Goal: Task Accomplishment & Management: Manage account settings

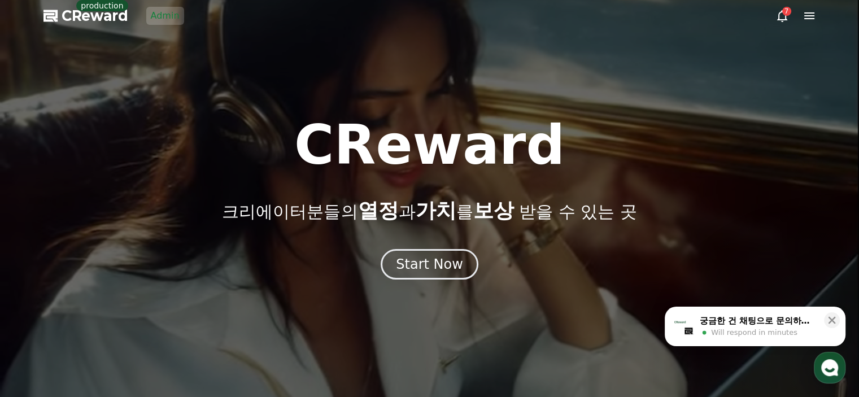
click at [165, 23] on link "Admin" at bounding box center [165, 16] width 38 height 18
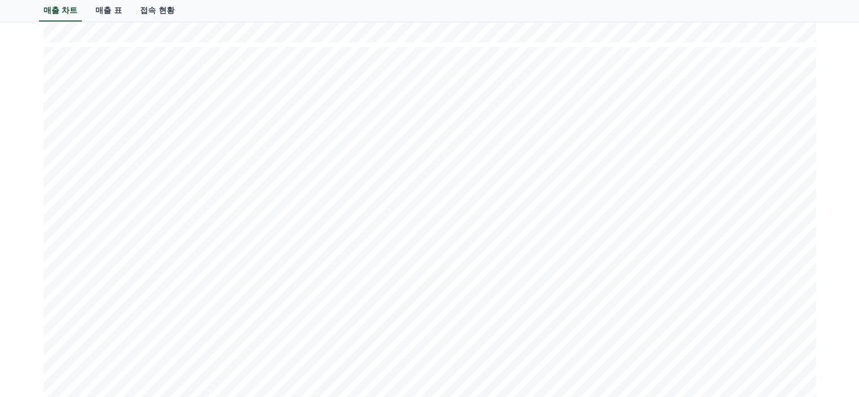
scroll to position [1350, 0]
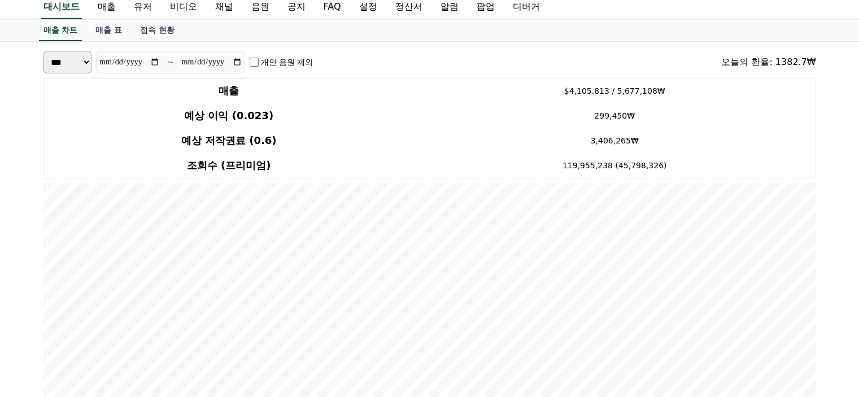
scroll to position [0, 0]
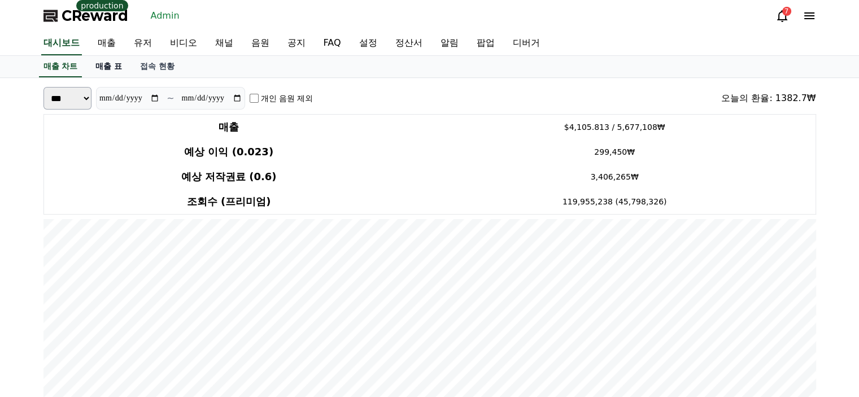
click at [98, 59] on link "매출 표" at bounding box center [108, 66] width 45 height 21
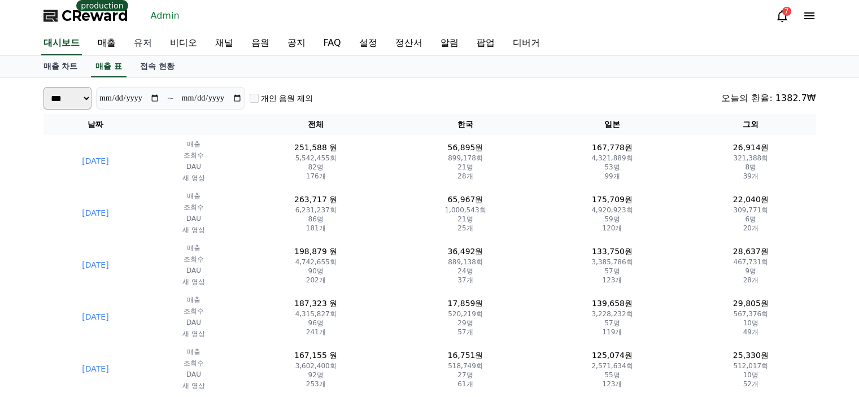
click at [140, 43] on link "유저" at bounding box center [143, 44] width 36 height 24
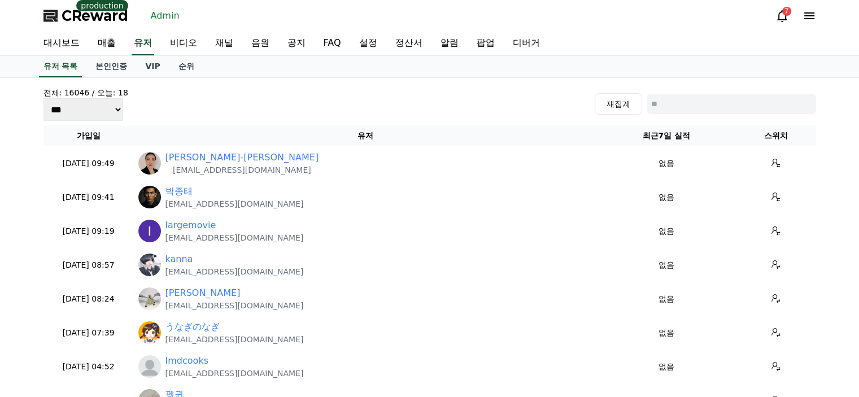
click at [264, 100] on div "전체: 16046 / 오늘: 18 *** *** *** 재집계" at bounding box center [430, 104] width 773 height 34
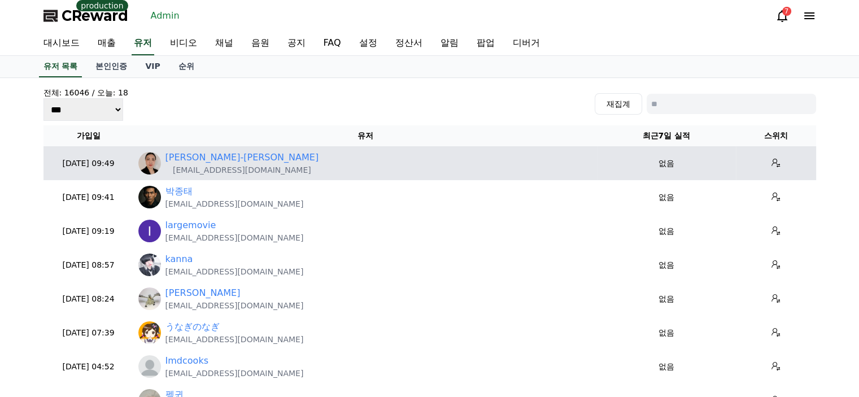
click at [224, 173] on p "nk.questllc@gmail.com" at bounding box center [243, 169] width 154 height 11
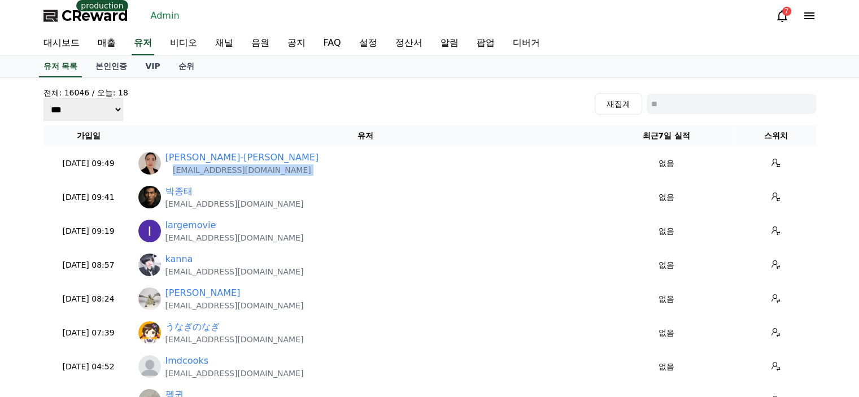
copy tr "nk.questllc@gmail.com"
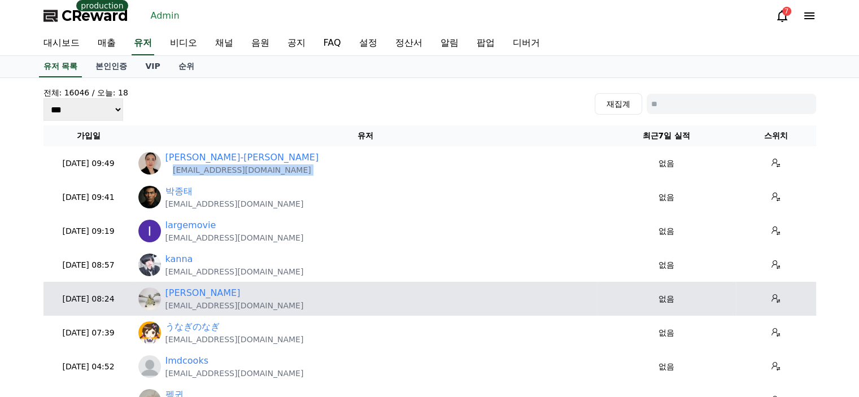
scroll to position [113, 0]
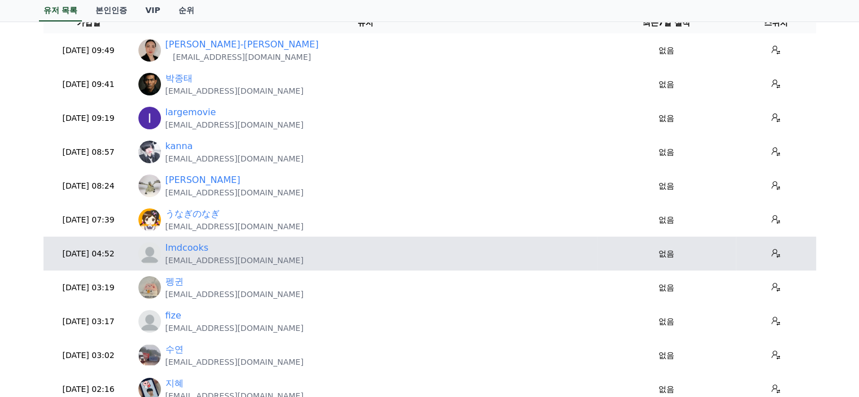
click at [200, 260] on p "devynkinghouse@gmail.com" at bounding box center [235, 260] width 138 height 11
click at [200, 248] on link "Imdcooks" at bounding box center [187, 248] width 43 height 14
click at [186, 261] on p "devynkinghouse@gmail.com" at bounding box center [235, 260] width 138 height 11
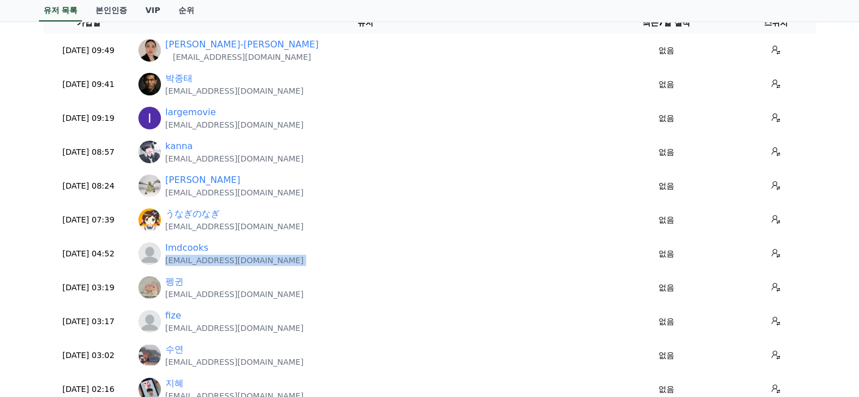
copy tr "devynkinghouse@gmail.com"
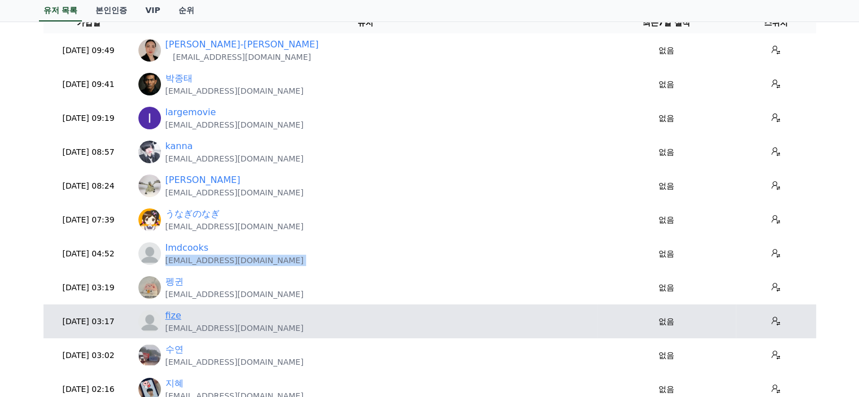
click at [175, 318] on link "fize" at bounding box center [174, 316] width 16 height 14
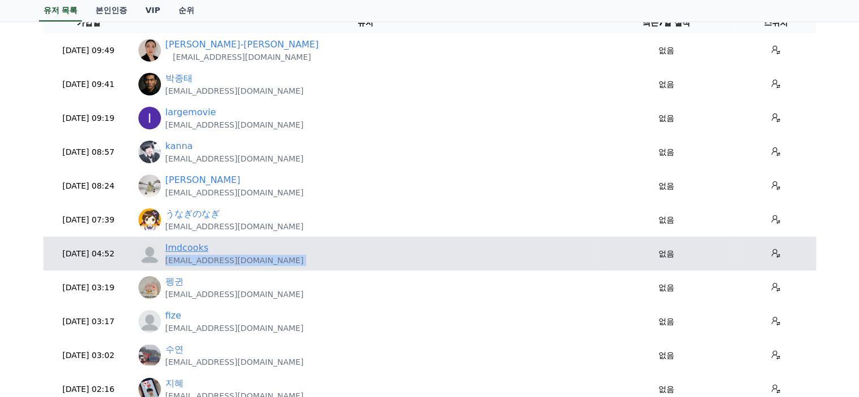
click at [190, 244] on link "Imdcooks" at bounding box center [187, 248] width 43 height 14
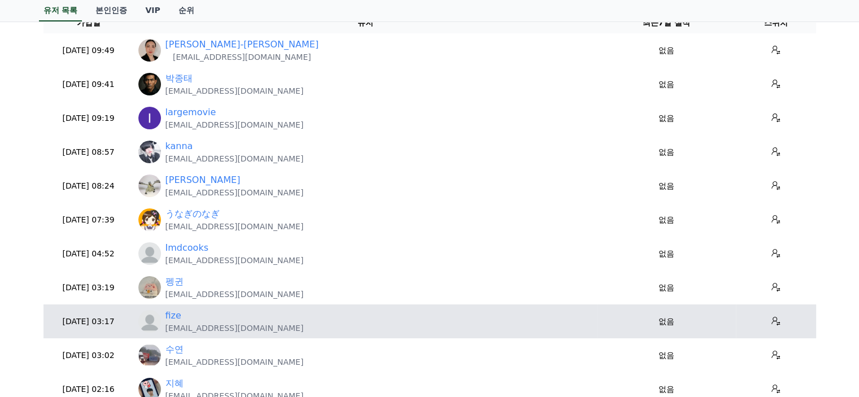
click at [183, 327] on p "fizematrix@gmail.com" at bounding box center [235, 328] width 138 height 11
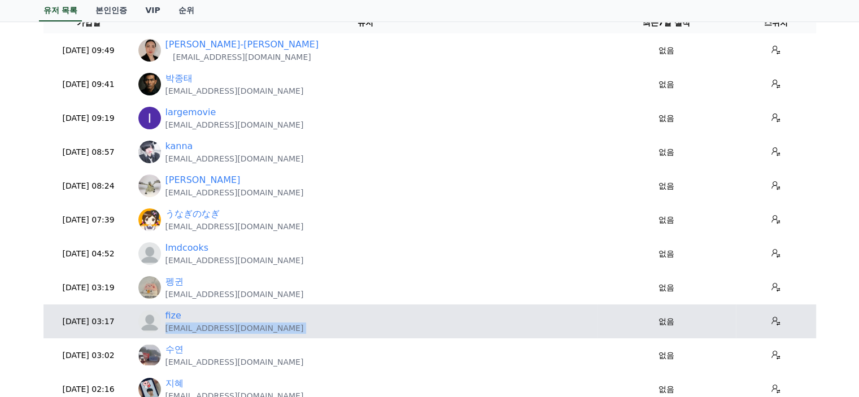
click at [183, 327] on p "fizematrix@gmail.com" at bounding box center [235, 328] width 138 height 11
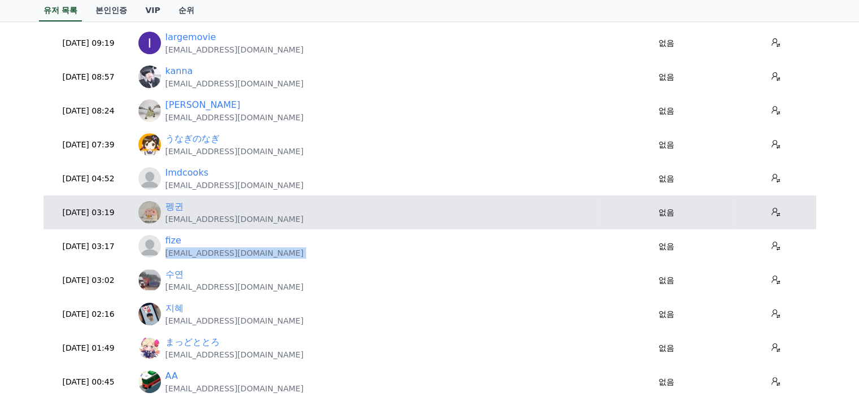
scroll to position [283, 0]
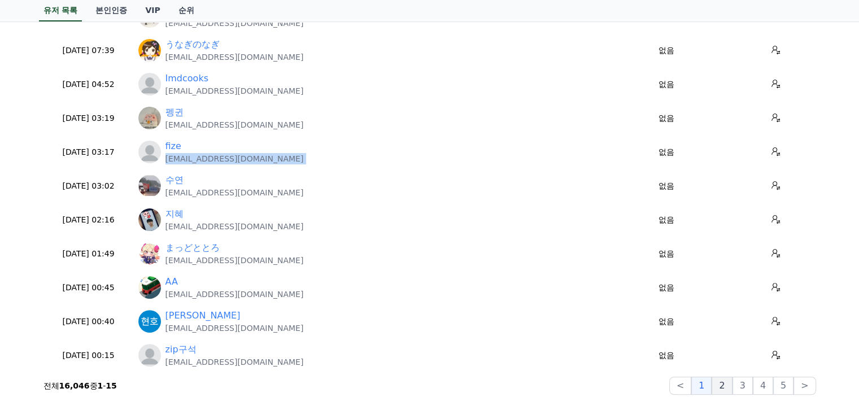
click at [733, 389] on button "2" at bounding box center [743, 386] width 20 height 18
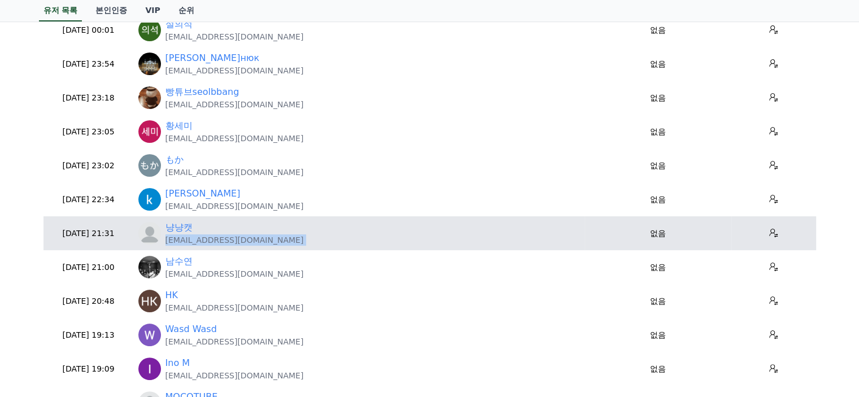
scroll to position [57, 0]
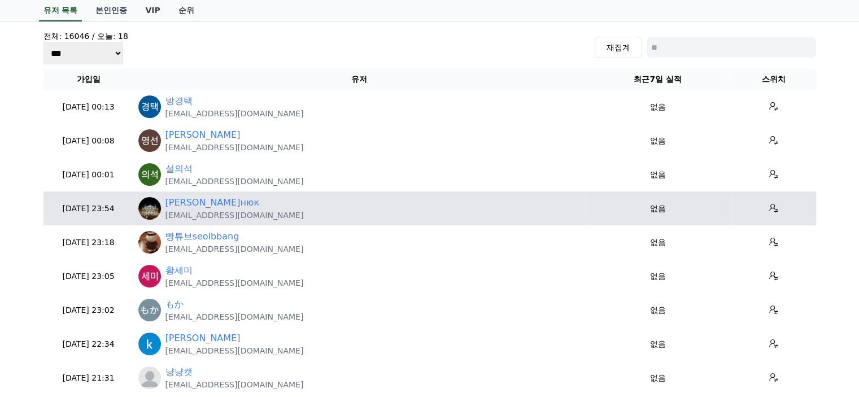
click at [218, 210] on p "vozpet1@gmail.com" at bounding box center [235, 215] width 138 height 11
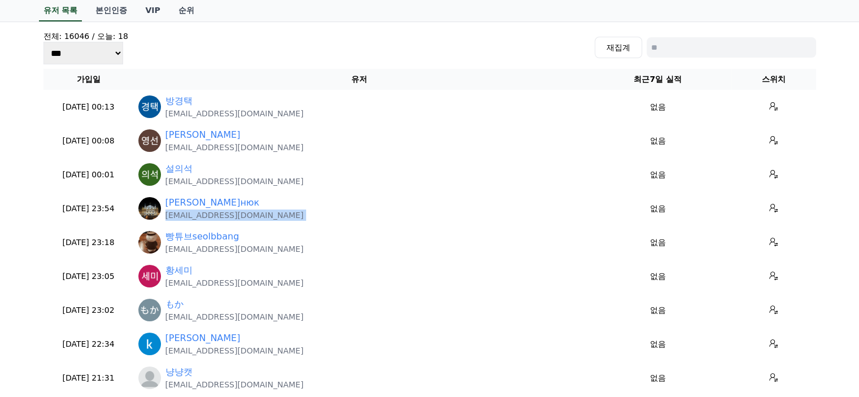
copy tr "vozpet1@gmail.com"
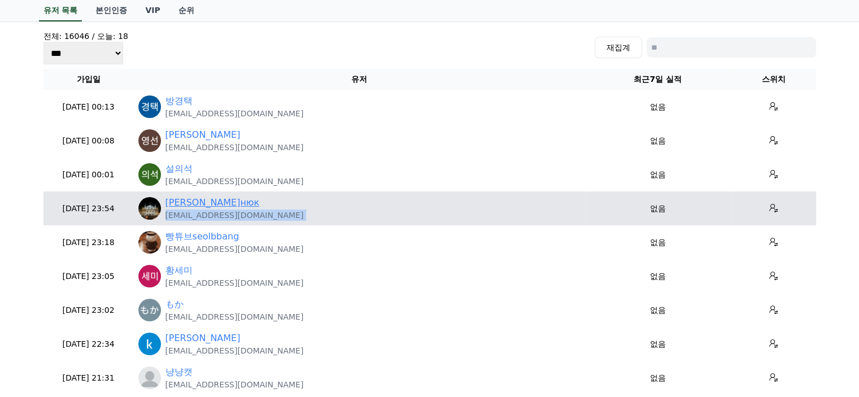
click at [195, 205] on link "Петро Вознюк" at bounding box center [213, 203] width 94 height 14
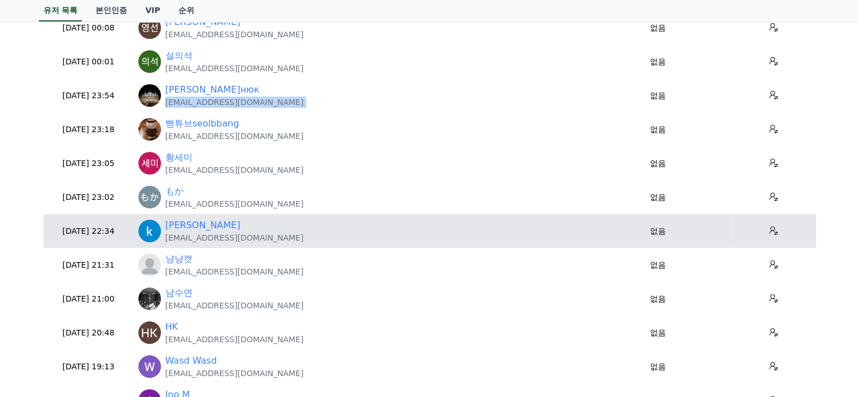
scroll to position [226, 0]
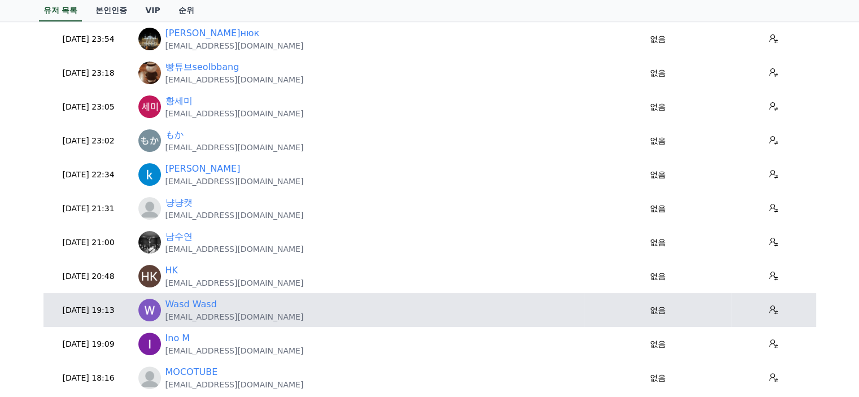
click at [188, 316] on p "wwasd6197@gmail.com" at bounding box center [235, 316] width 138 height 11
click at [191, 302] on link "Wasd Wasd" at bounding box center [191, 305] width 51 height 14
click at [193, 314] on p "wwasd6197@gmail.com" at bounding box center [235, 316] width 138 height 11
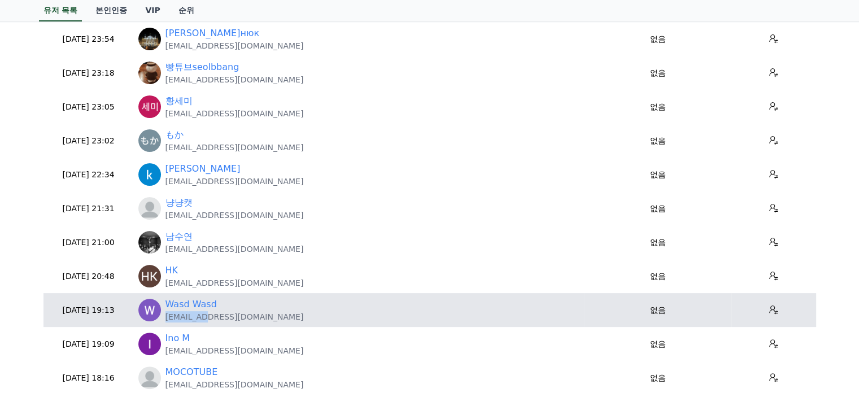
click at [193, 314] on p "wwasd6197@gmail.com" at bounding box center [235, 316] width 138 height 11
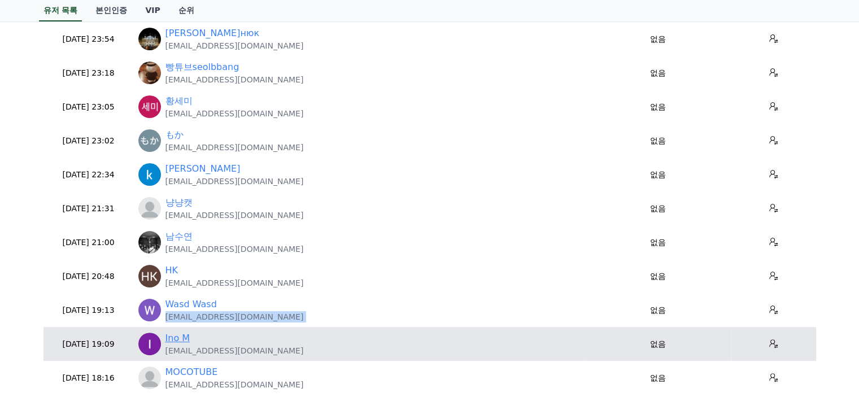
click at [179, 342] on link "Ino M" at bounding box center [178, 339] width 25 height 14
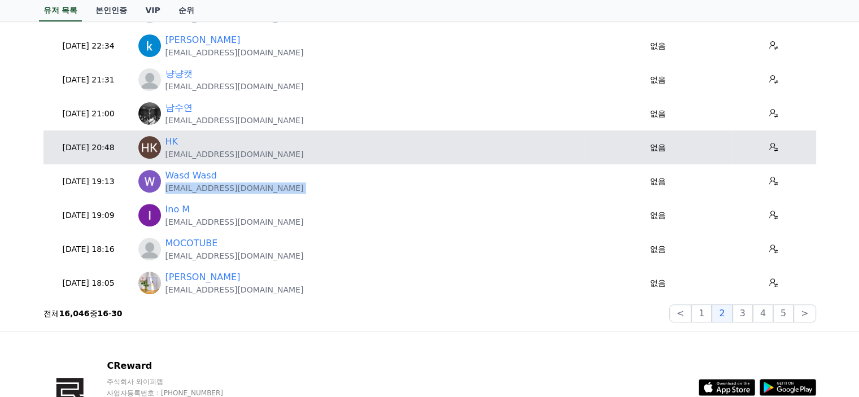
scroll to position [396, 0]
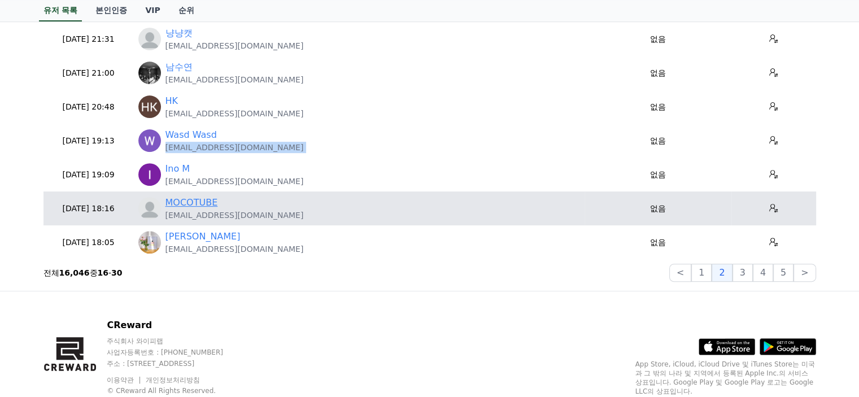
click at [210, 206] on link "MOCOTUBE" at bounding box center [192, 203] width 53 height 14
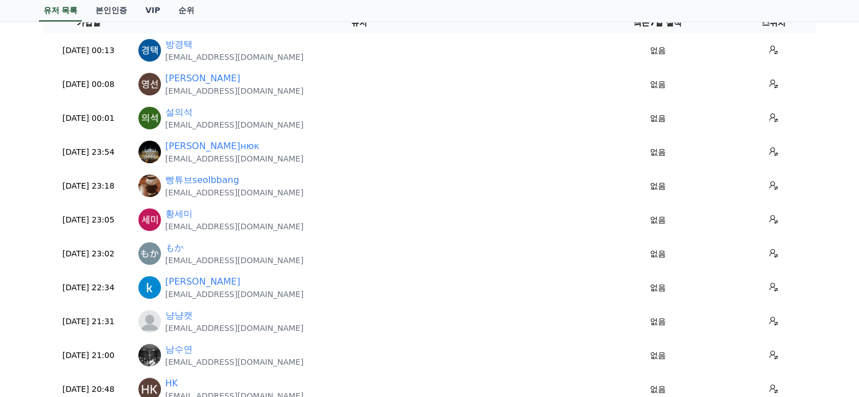
scroll to position [0, 0]
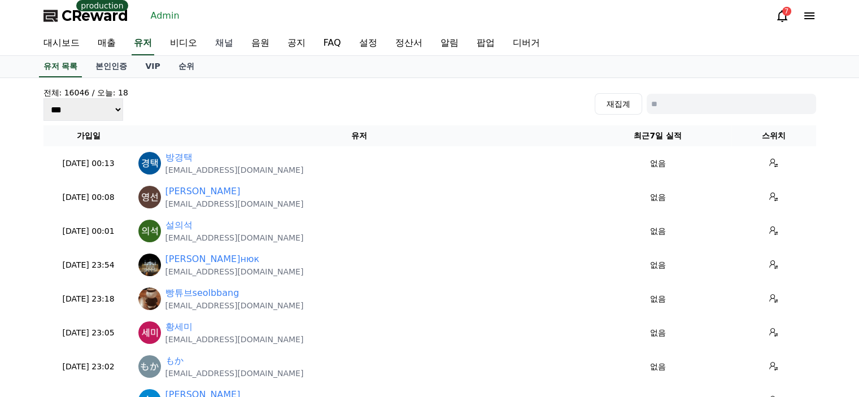
click at [219, 51] on link "채널" at bounding box center [224, 44] width 36 height 24
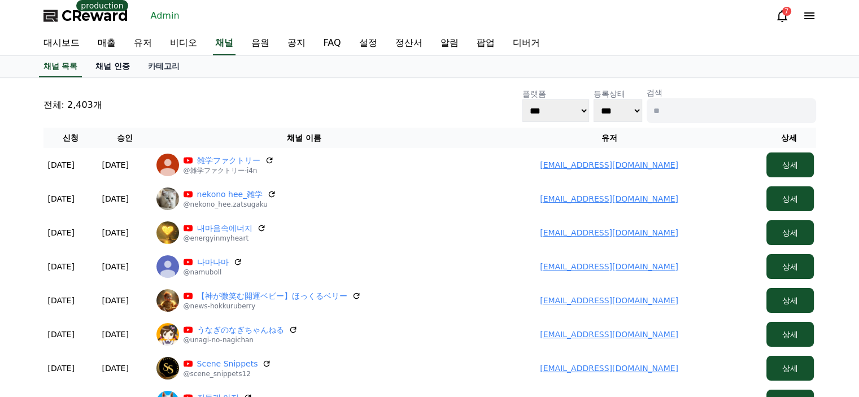
click at [105, 66] on link "채널 인증" at bounding box center [112, 66] width 53 height 21
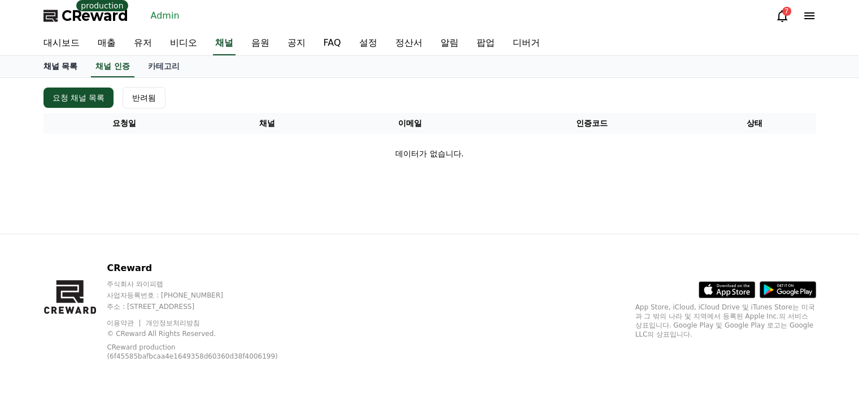
click at [54, 71] on link "채널 목록" at bounding box center [60, 66] width 53 height 21
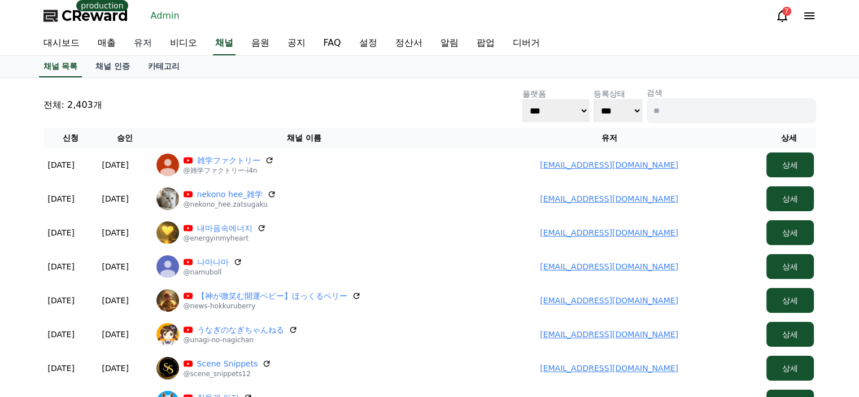
click at [140, 40] on link "유저" at bounding box center [143, 44] width 36 height 24
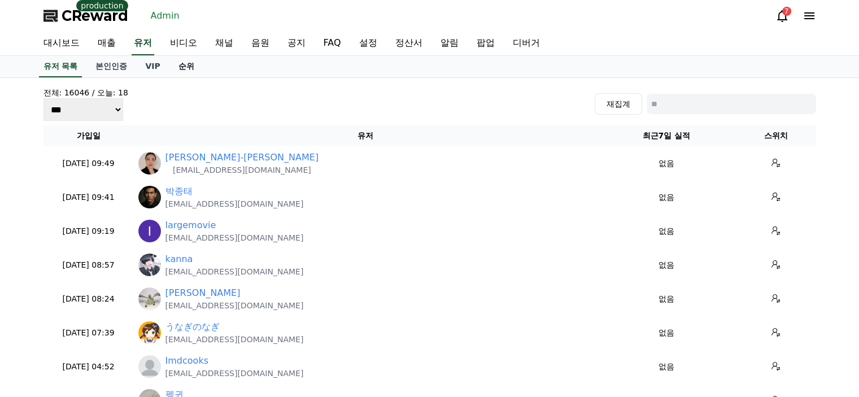
drag, startPoint x: 170, startPoint y: 73, endPoint x: 182, endPoint y: 68, distance: 13.4
click at [182, 68] on link "순위" at bounding box center [187, 66] width 34 height 21
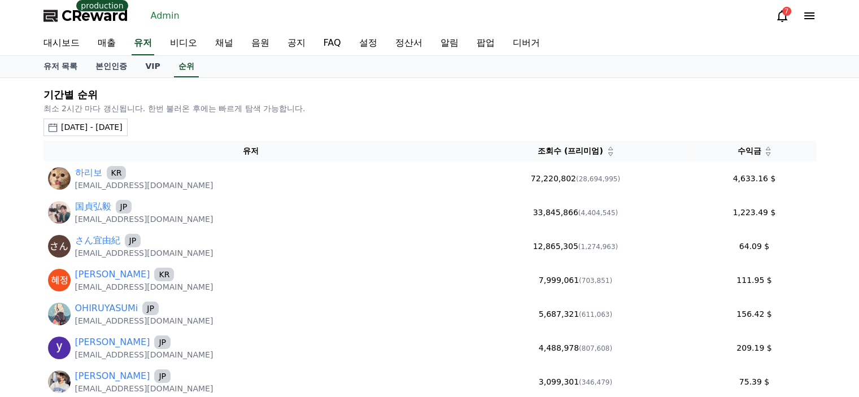
click at [95, 131] on div "2025-07-14 - 2025-08-14" at bounding box center [92, 127] width 62 height 12
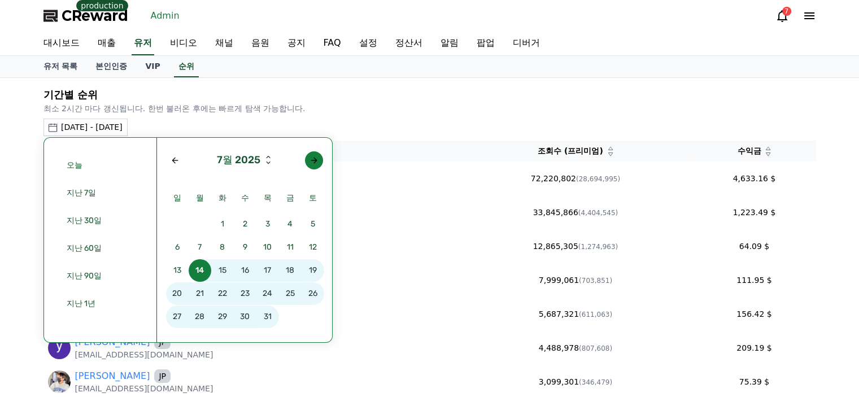
click at [307, 153] on button "button" at bounding box center [314, 160] width 18 height 18
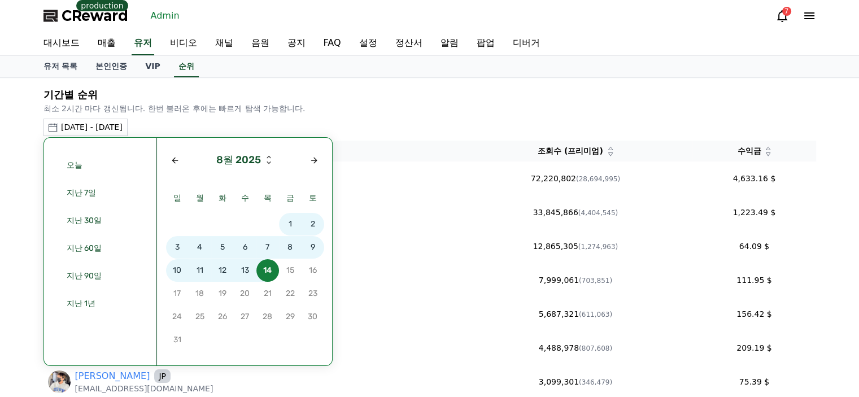
click at [206, 271] on span "11" at bounding box center [200, 270] width 23 height 23
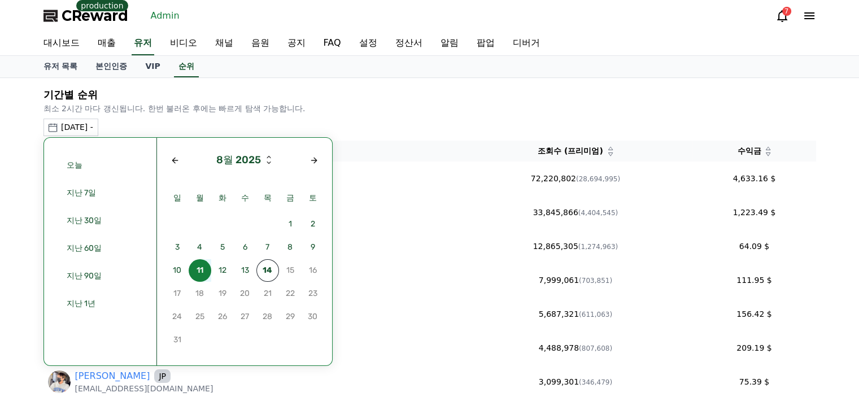
click at [206, 271] on span "11" at bounding box center [200, 270] width 23 height 23
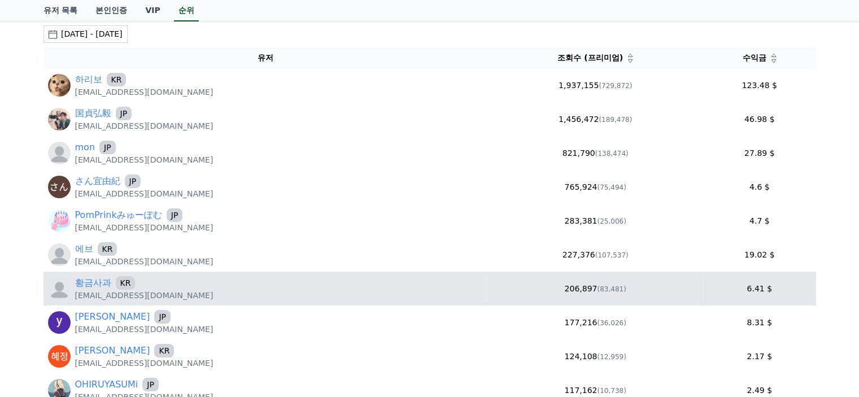
scroll to position [113, 0]
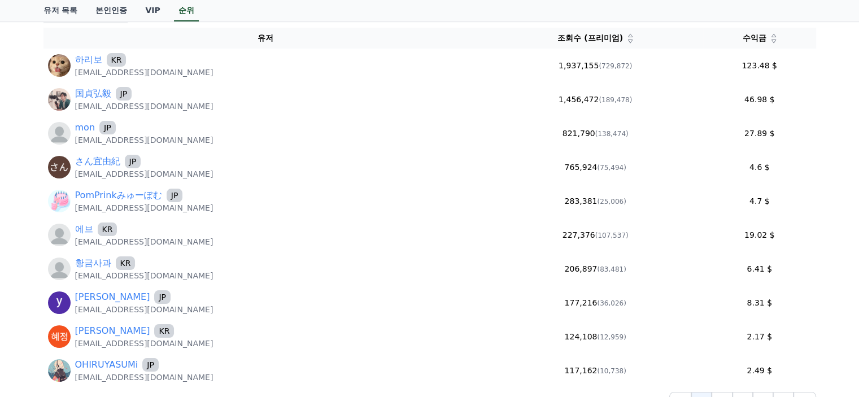
click at [771, 40] on icon at bounding box center [774, 41] width 6 height 6
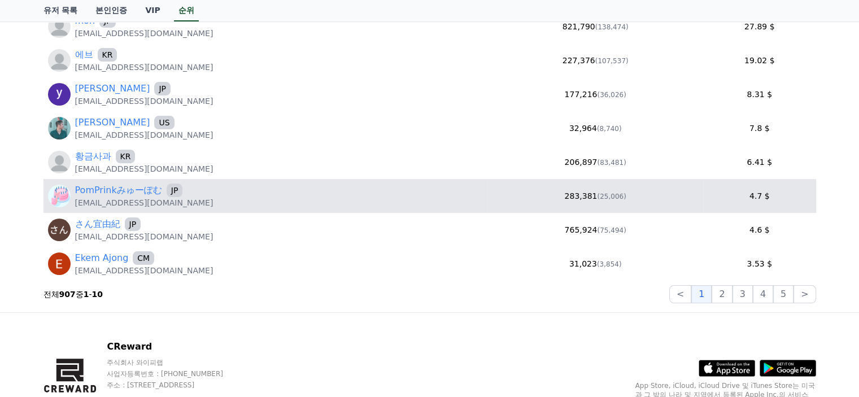
scroll to position [226, 0]
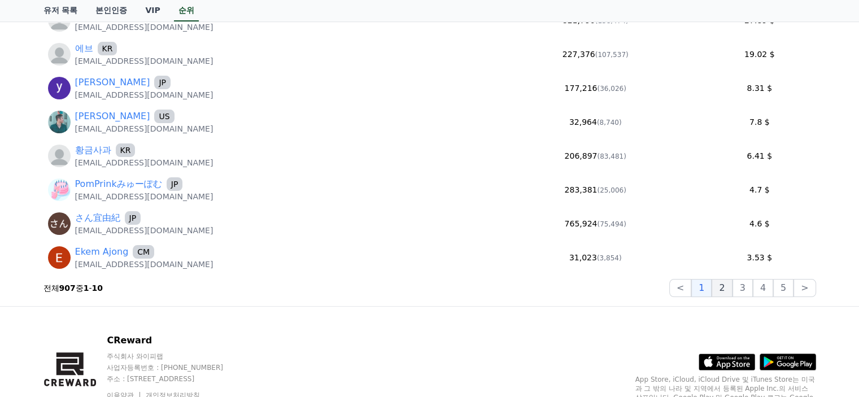
click at [733, 290] on button "2" at bounding box center [743, 288] width 20 height 18
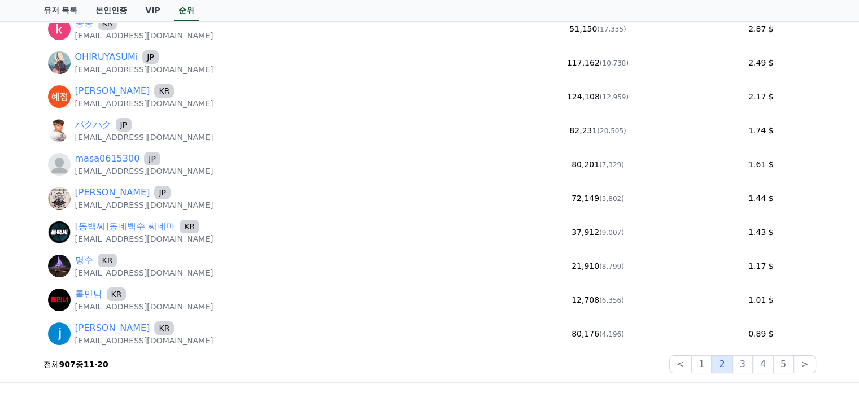
scroll to position [170, 0]
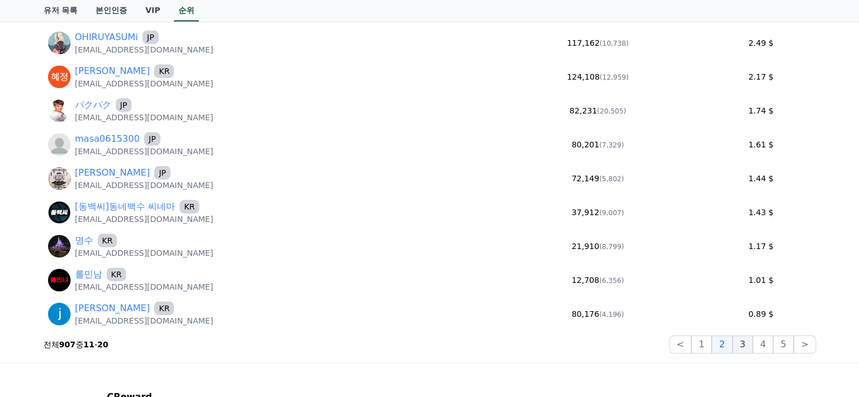
click at [774, 348] on button "3" at bounding box center [784, 345] width 20 height 18
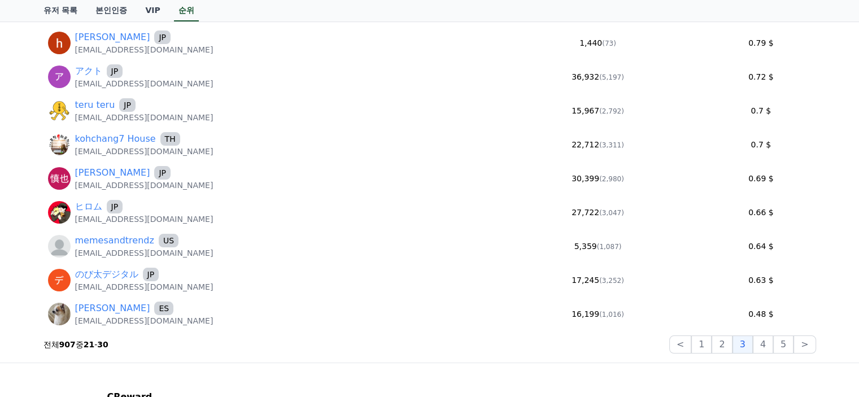
scroll to position [113, 0]
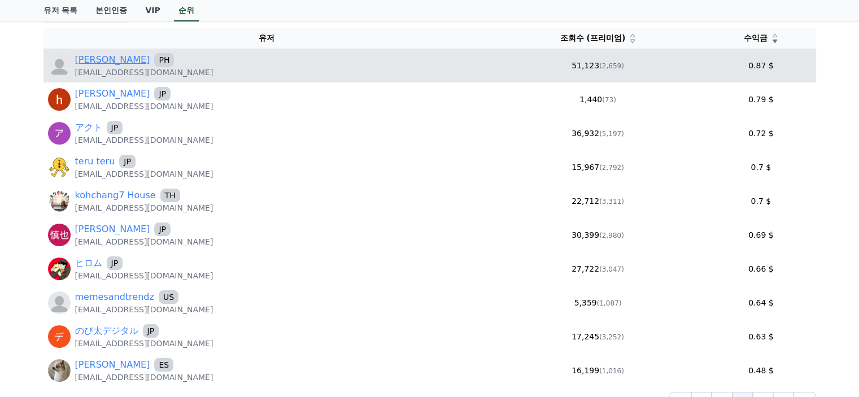
click at [82, 64] on link "Stan" at bounding box center [112, 60] width 75 height 14
drag, startPoint x: 160, startPoint y: 72, endPoint x: 74, endPoint y: 72, distance: 85.9
click at [74, 72] on div "Stan PH stansixacc@gmail.com" at bounding box center [266, 65] width 437 height 25
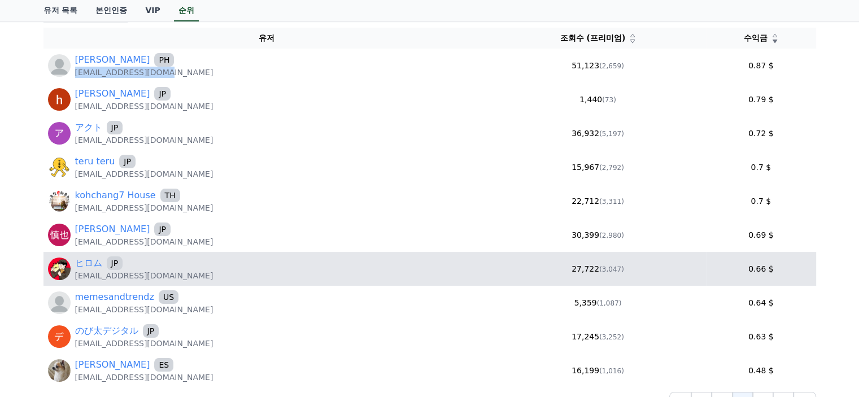
copy p "stansixacc@gmail.com"
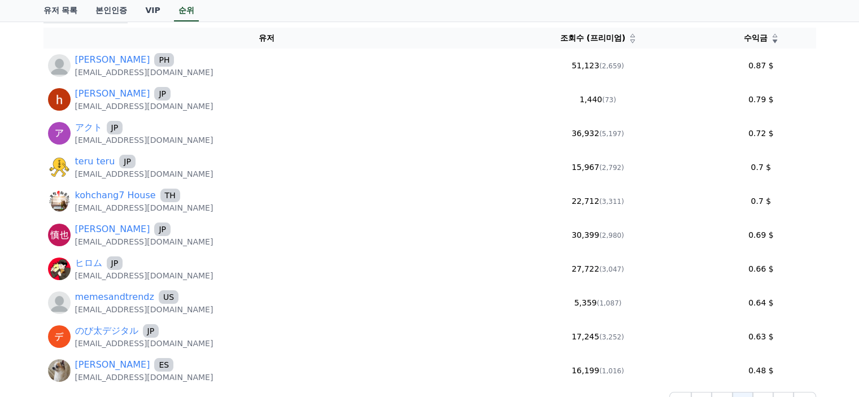
click at [17, 316] on div "기간별 순위 최소 2시간 마다 갱신됩니다. 한번 불러온 후에는 빠르게 탐색 가능합니다. 2025-08-11 - 2025-08-11 오늘 지난 …" at bounding box center [429, 192] width 859 height 454
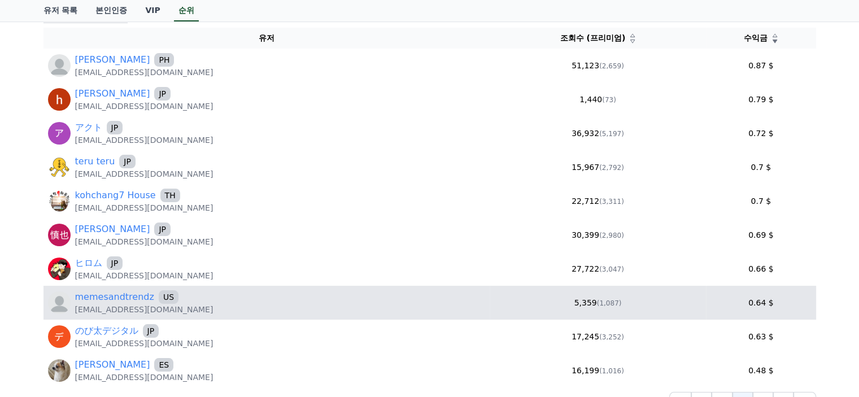
click at [104, 305] on p "memesandtrendz@gmail.com" at bounding box center [144, 309] width 138 height 11
click at [106, 302] on link "memesandtrendz" at bounding box center [114, 297] width 79 height 14
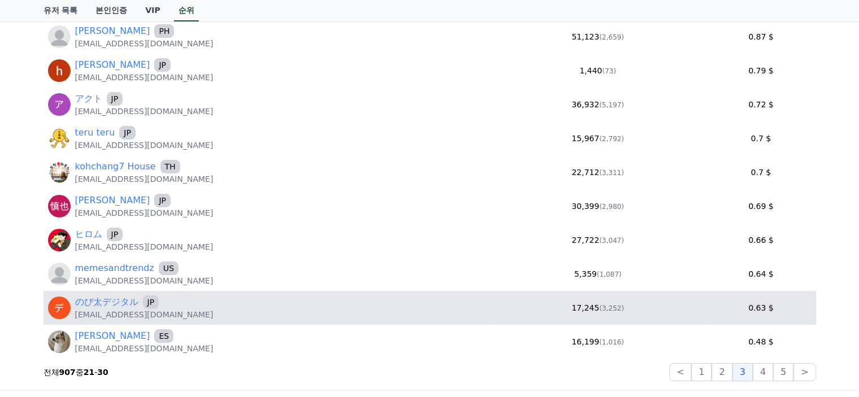
scroll to position [170, 0]
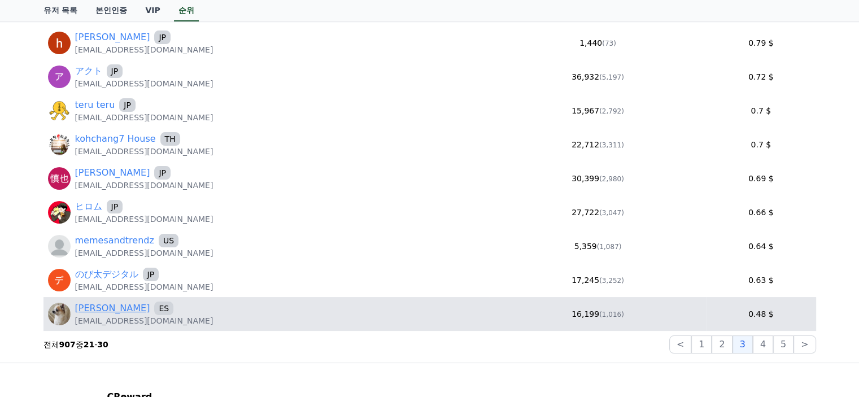
click at [145, 307] on link "Adrián Navarro Martínez" at bounding box center [112, 309] width 75 height 14
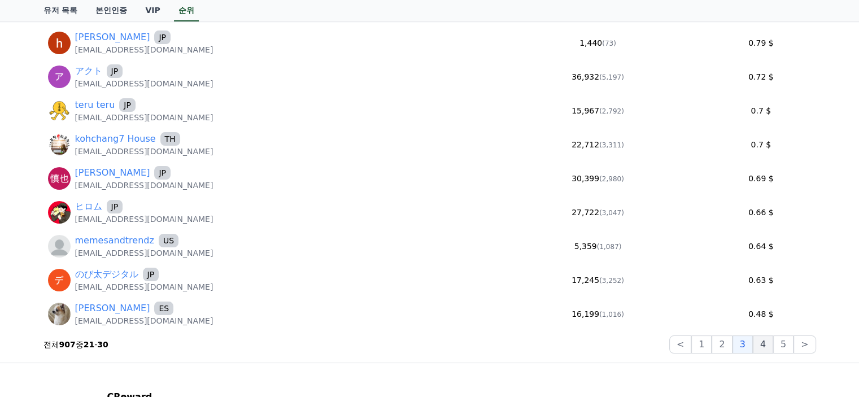
click at [770, 342] on button "4" at bounding box center [763, 345] width 20 height 18
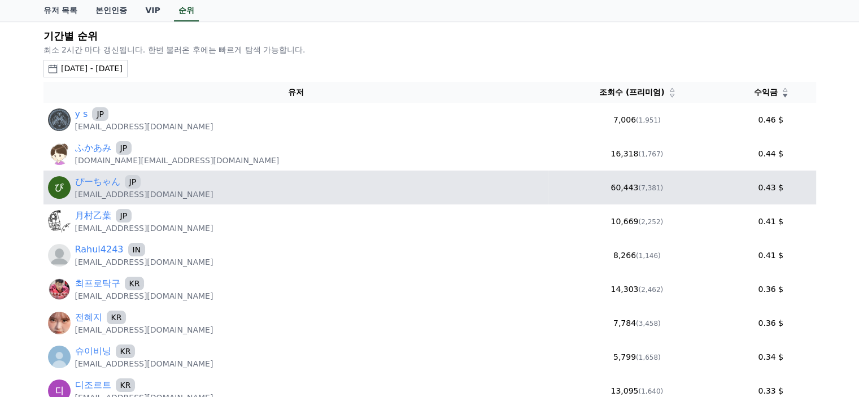
scroll to position [113, 0]
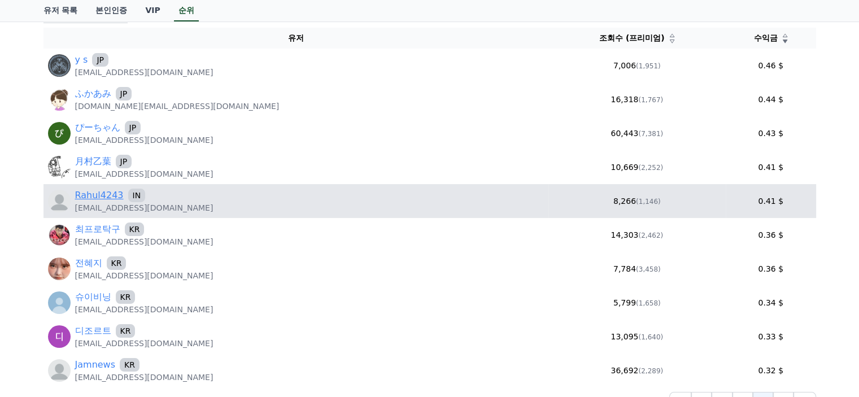
click at [95, 190] on link "Rahul4243" at bounding box center [99, 196] width 49 height 14
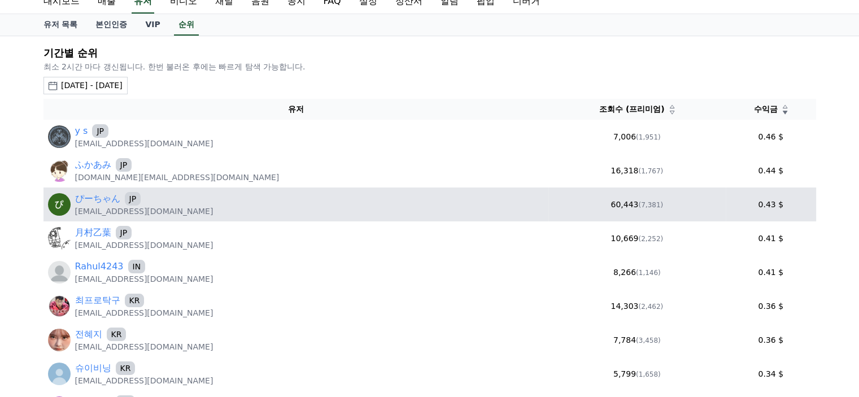
scroll to position [0, 0]
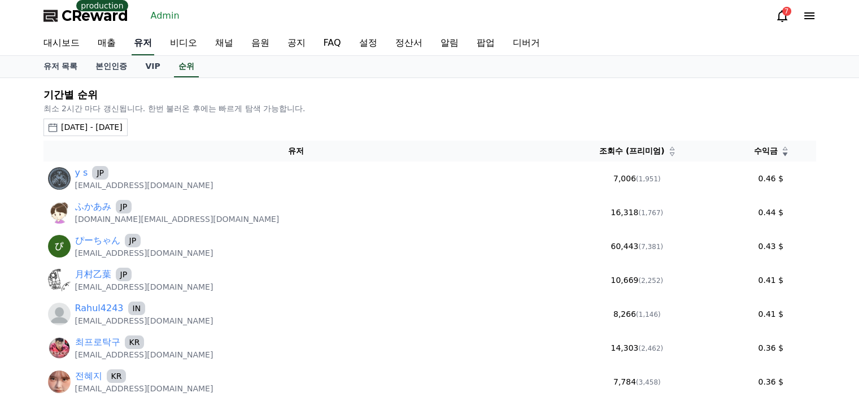
click at [145, 39] on link "유저" at bounding box center [143, 44] width 23 height 24
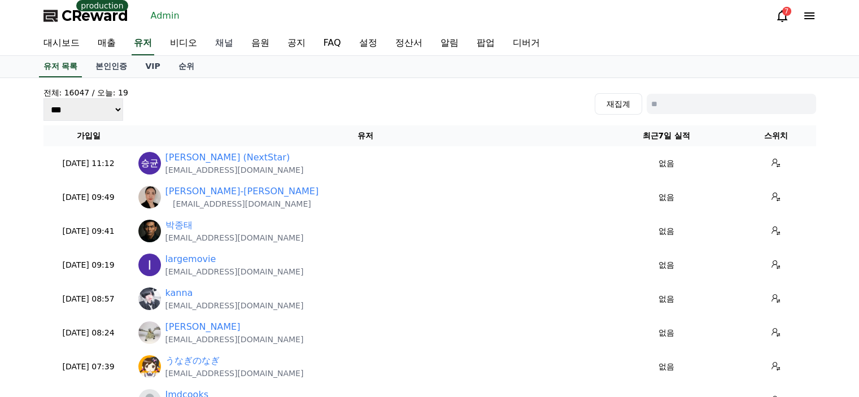
click at [229, 37] on link "채널" at bounding box center [224, 44] width 36 height 24
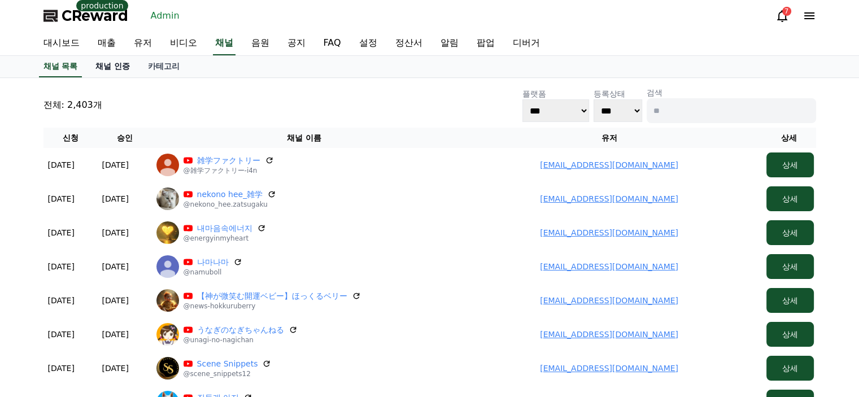
click at [118, 67] on link "채널 인증" at bounding box center [112, 66] width 53 height 21
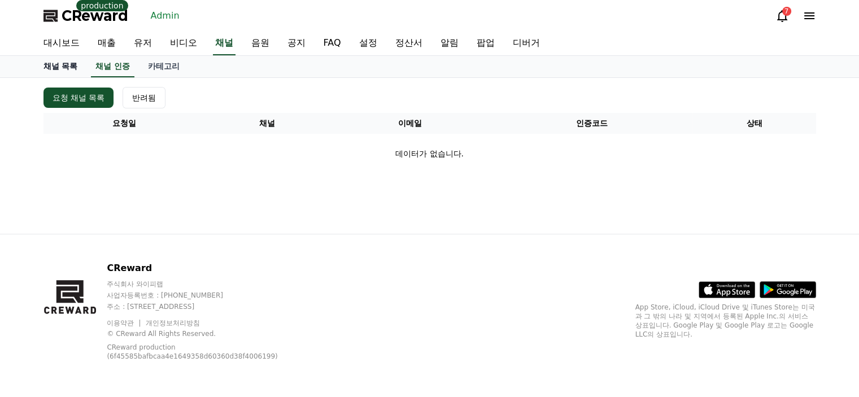
click at [75, 72] on link "채널 목록" at bounding box center [60, 66] width 53 height 21
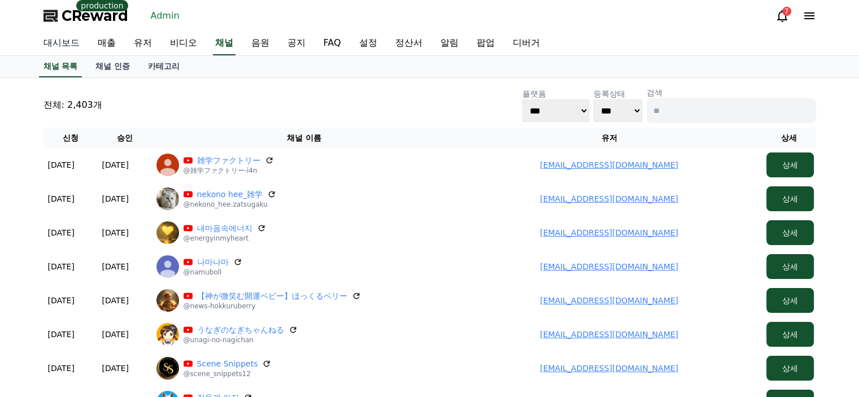
click at [70, 42] on link "대시보드" at bounding box center [61, 44] width 54 height 24
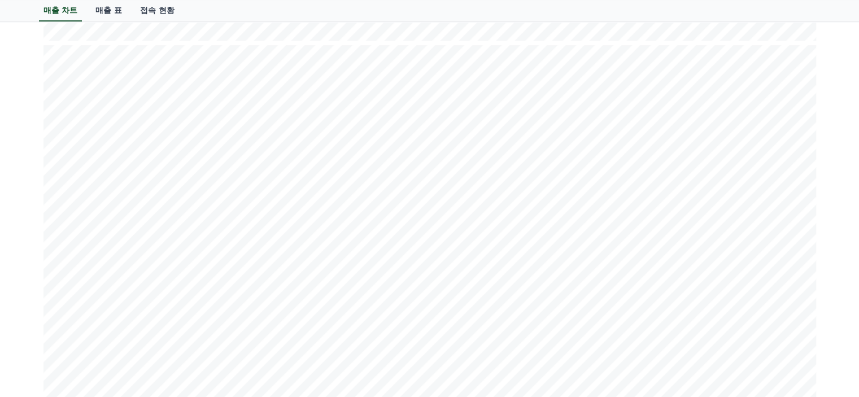
scroll to position [283, 0]
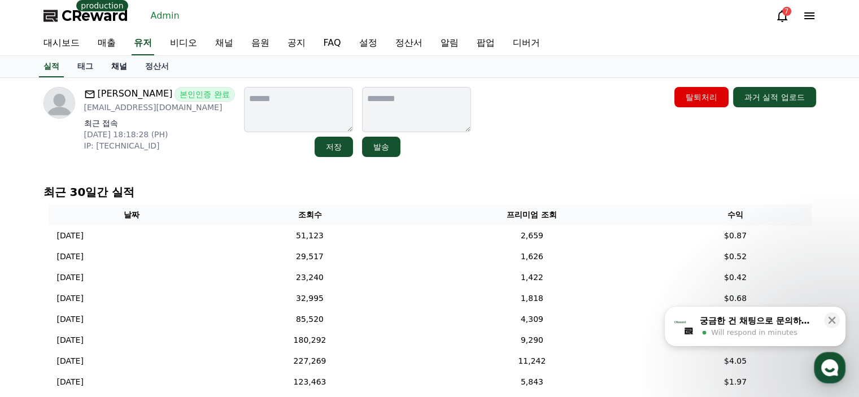
click at [124, 73] on link "채널" at bounding box center [119, 66] width 34 height 21
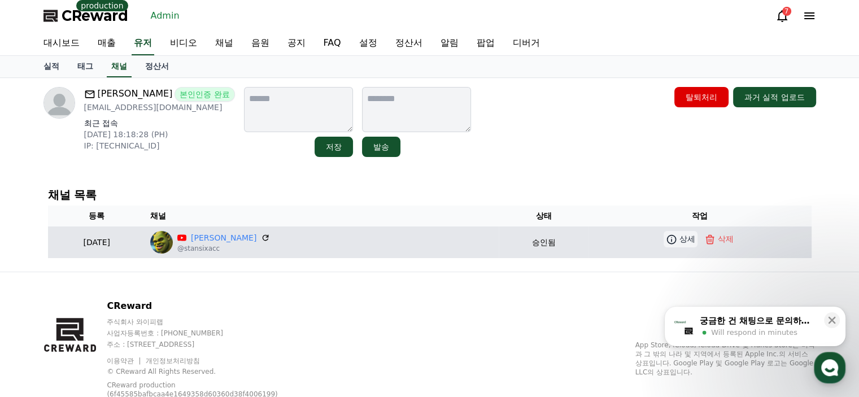
click at [666, 237] on icon at bounding box center [671, 239] width 11 height 11
click at [257, 239] on link "Stan" at bounding box center [224, 238] width 66 height 12
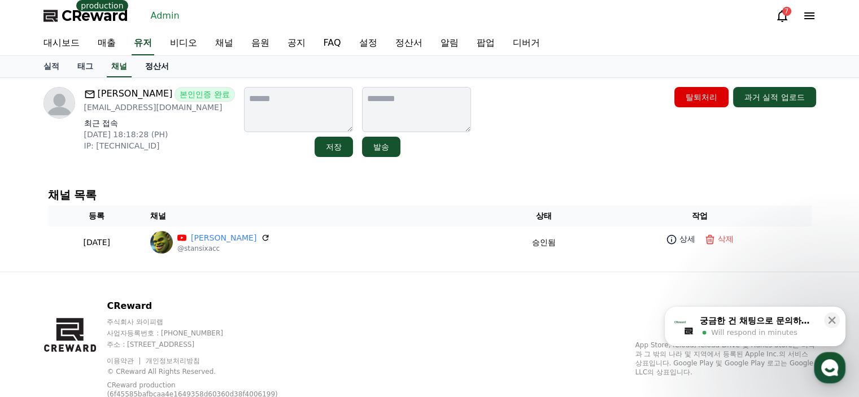
click at [154, 71] on link "정산서" at bounding box center [157, 66] width 42 height 21
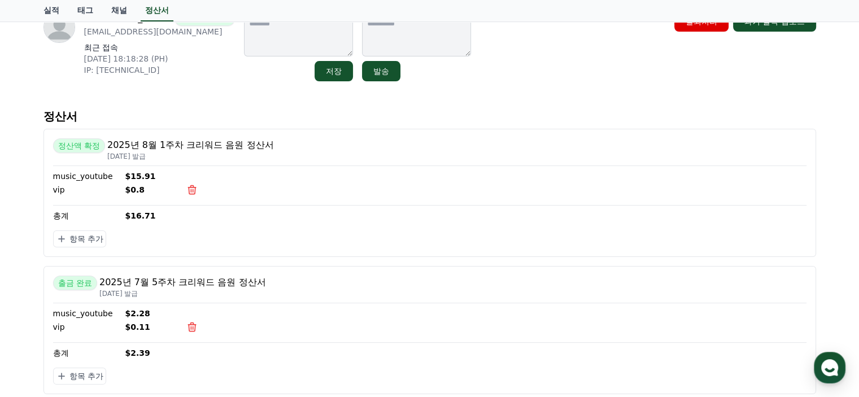
scroll to position [57, 0]
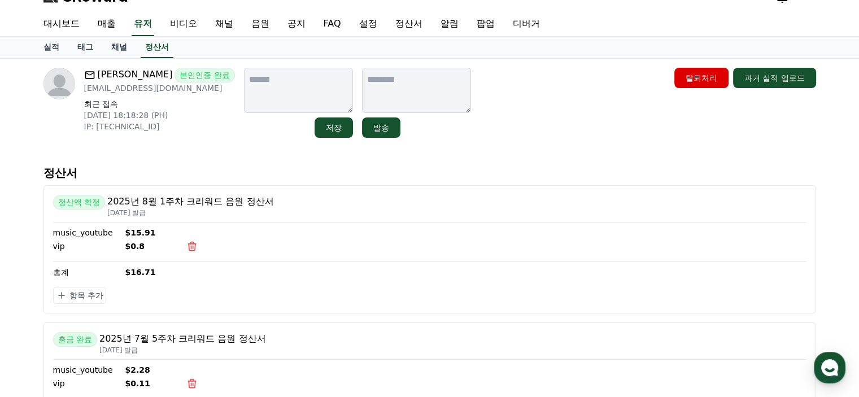
scroll to position [0, 0]
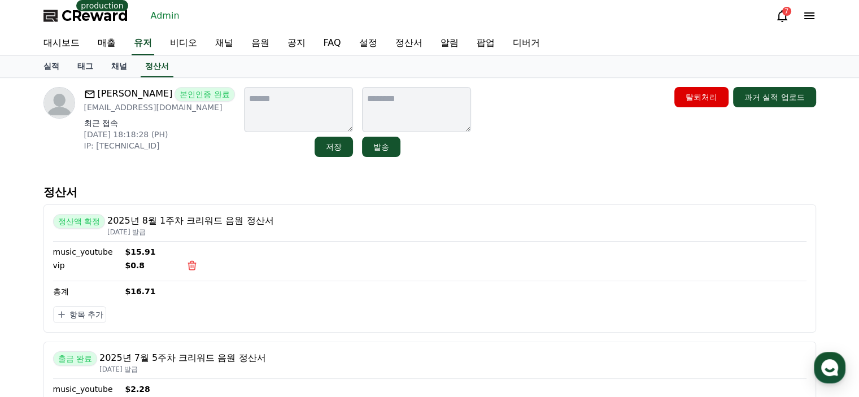
click at [157, 103] on p "stansixacc@gmail.com" at bounding box center [159, 107] width 151 height 11
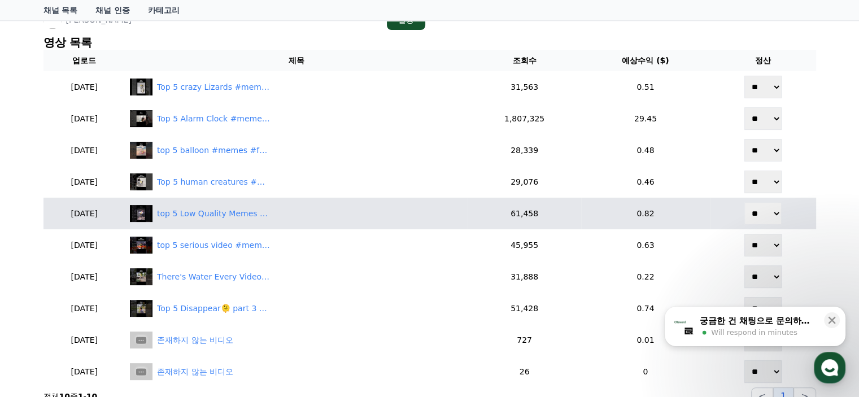
scroll to position [245, 0]
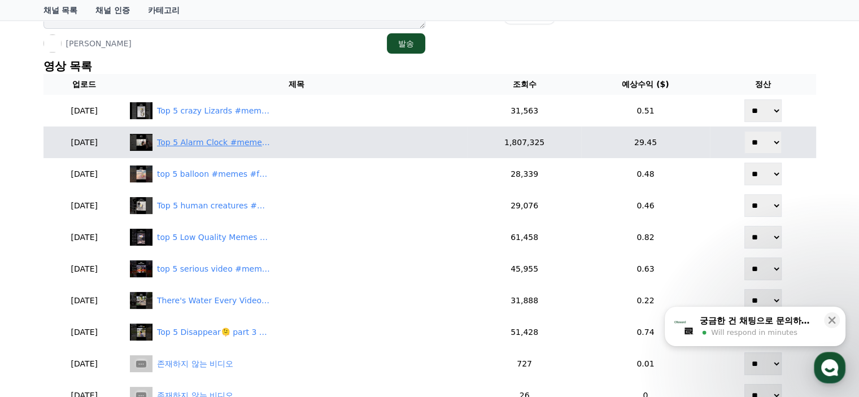
click at [270, 141] on div "Top 5 Alarm Clock #memes #funny" at bounding box center [213, 143] width 113 height 12
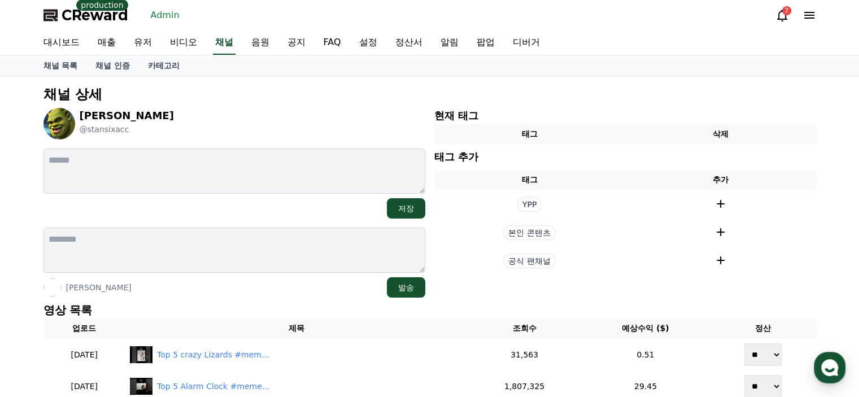
scroll to position [0, 0]
click at [93, 120] on p "[PERSON_NAME]" at bounding box center [127, 116] width 94 height 16
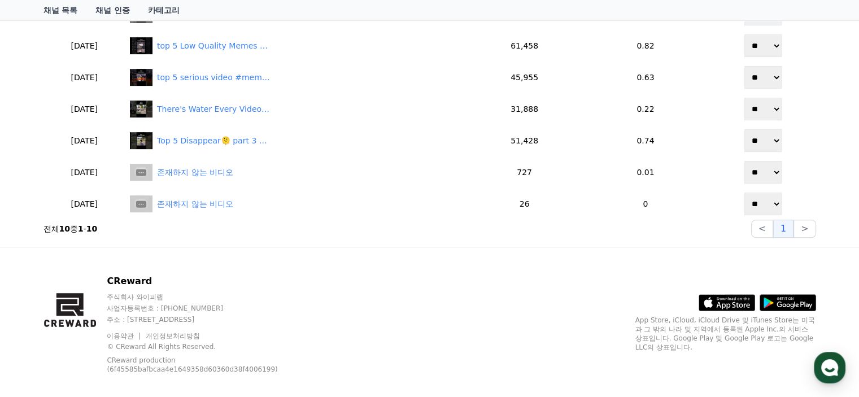
scroll to position [448, 0]
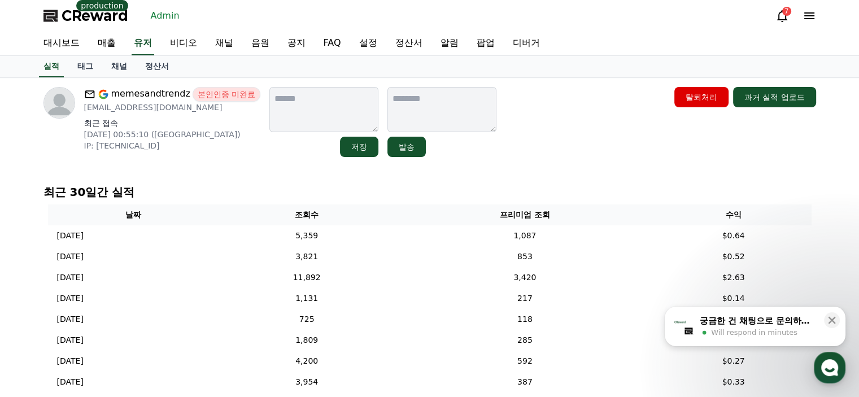
click at [545, 158] on div "memesandtrendz 본인인증 미완료 memesandtrendz@gmail.com 최근 접속 2025-08-07 00:55:10 (US)…" at bounding box center [430, 121] width 782 height 79
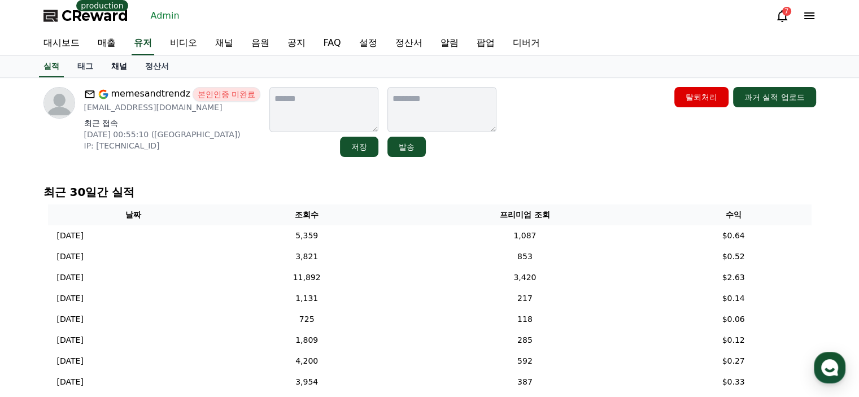
click at [120, 69] on link "채널" at bounding box center [119, 66] width 34 height 21
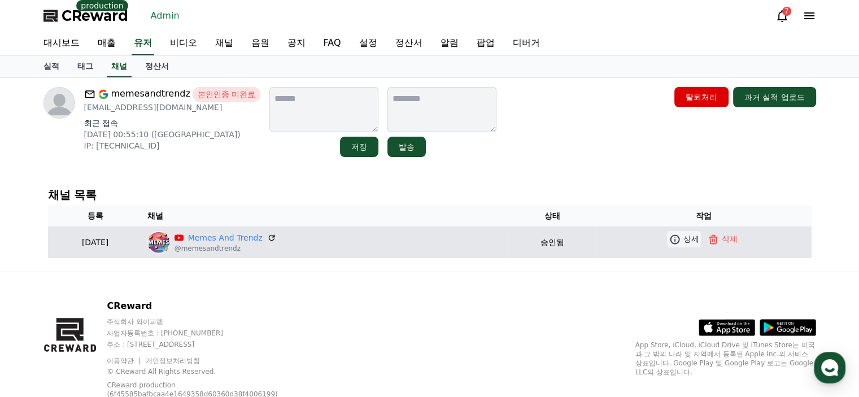
click at [685, 237] on link "상세" at bounding box center [684, 239] width 34 height 16
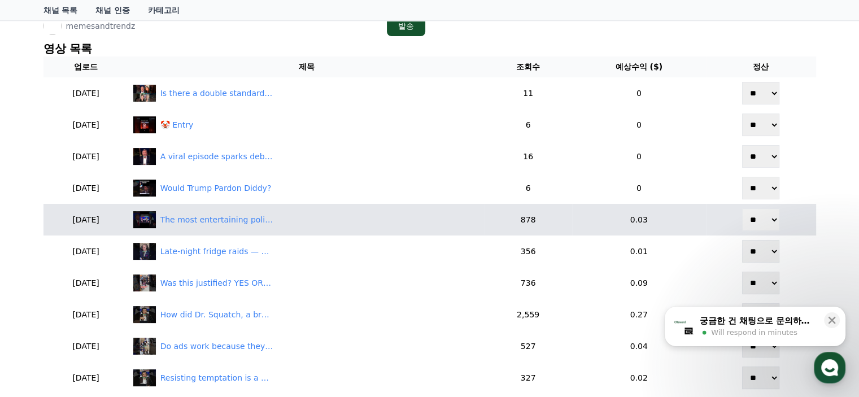
scroll to position [245, 0]
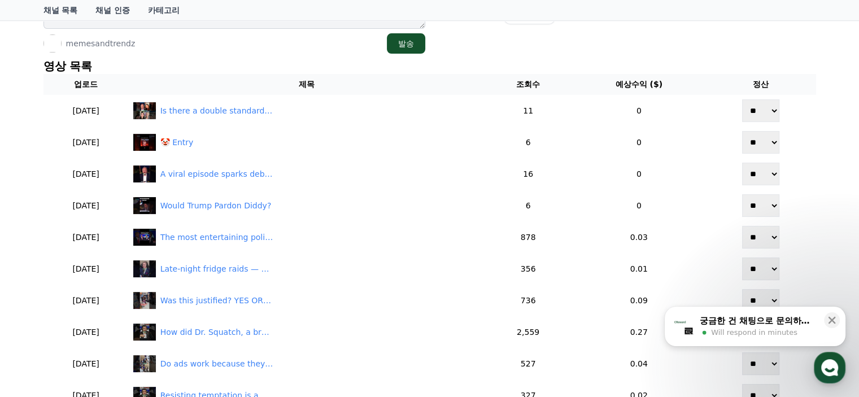
click at [21, 220] on div "채널 상세 Memes And Trendz @memesandtrendz 저장 memesandtrendz 발송 현재 태그 태그 삭제 태그 추가 태…" at bounding box center [429, 293] width 859 height 923
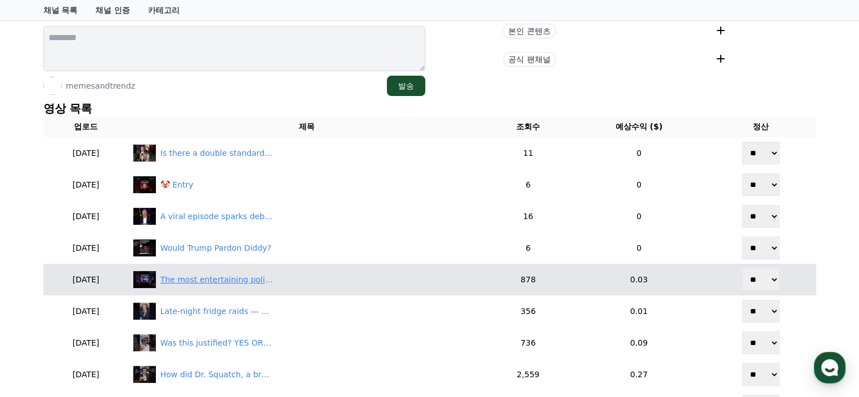
scroll to position [75, 0]
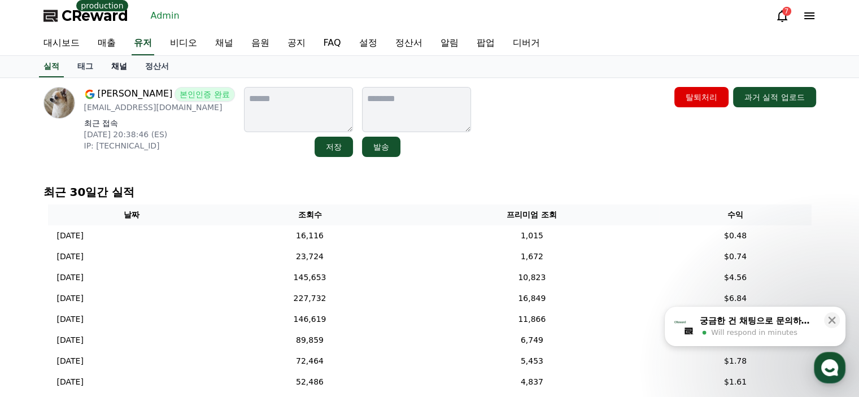
click at [125, 67] on link "채널" at bounding box center [119, 66] width 34 height 21
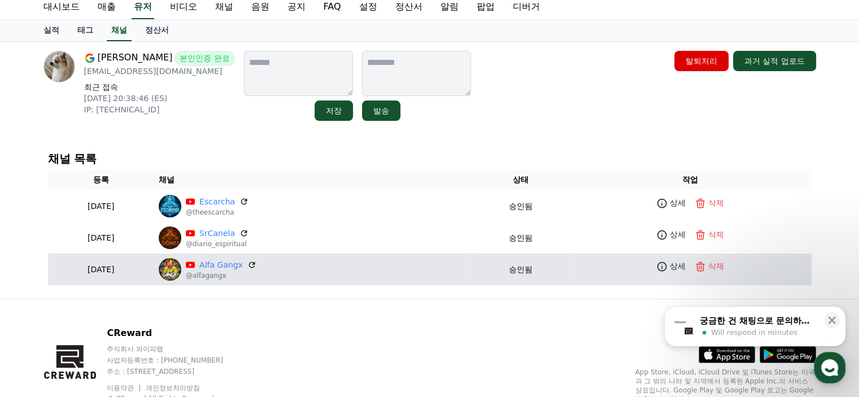
scroll to position [57, 0]
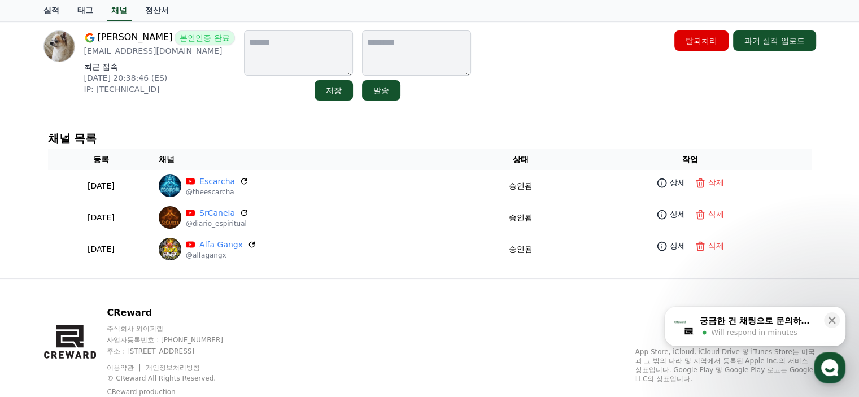
click at [444, 126] on div "채널 목록 등록 채널 상태 작업 [DATE] 08-06 Escarcha @theescarcha 승인됨 상세 삭제 [DATE] 08-02 SrC…" at bounding box center [430, 198] width 782 height 151
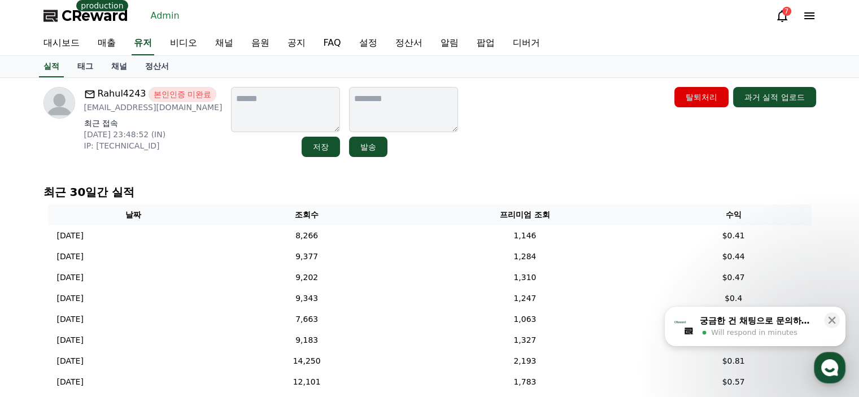
click at [513, 163] on div "Rahul4243 본인인증 미완료 rahul620446@gmail.com 최근 접속 2025-07-19 23:48:52 (IN) IP: 240…" at bounding box center [429, 399] width 791 height 642
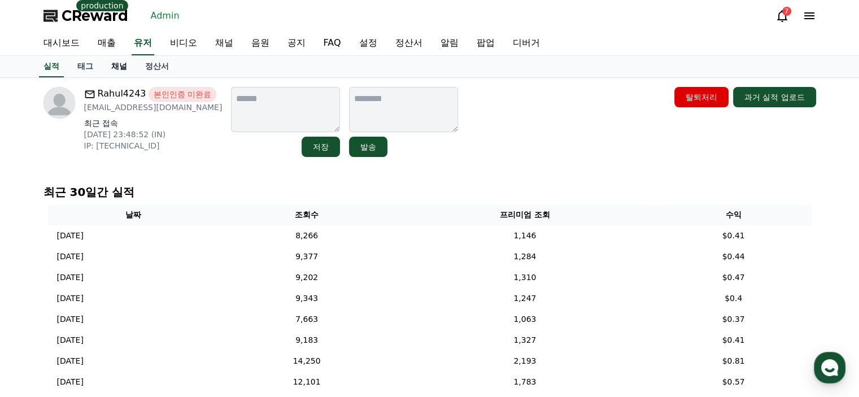
click at [127, 72] on link "채널" at bounding box center [119, 66] width 34 height 21
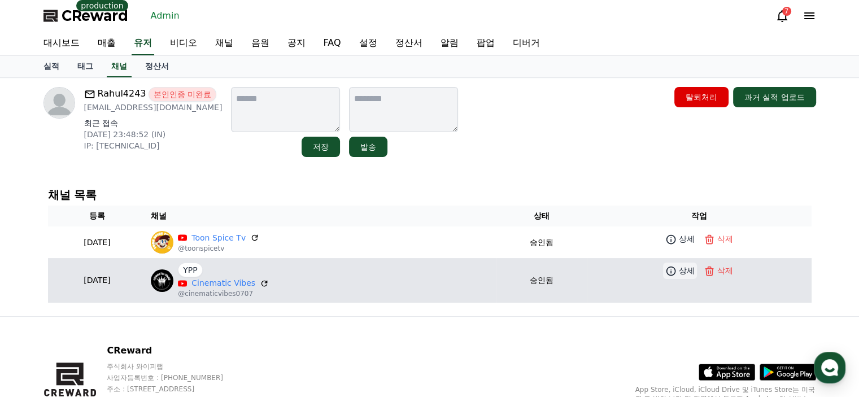
click at [677, 271] on icon at bounding box center [671, 271] width 11 height 11
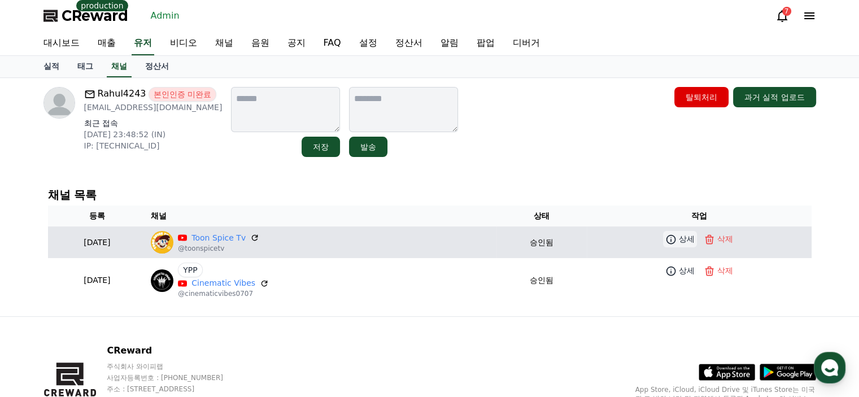
click at [684, 235] on p "상세" at bounding box center [687, 239] width 16 height 12
